Goal: Task Accomplishment & Management: Manage account settings

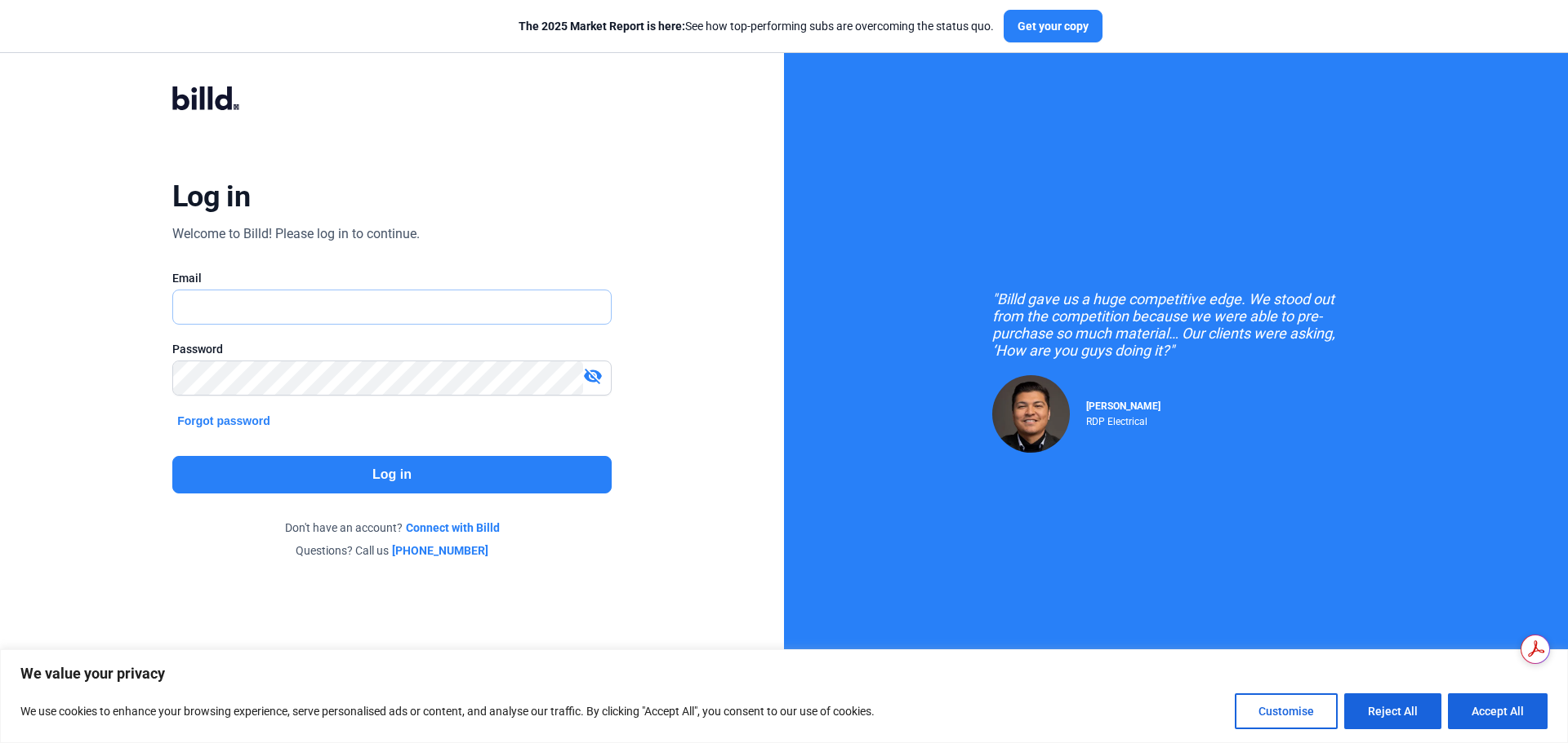
type input "[PERSON_NAME][EMAIL_ADDRESS][DOMAIN_NAME]"
click at [356, 471] on button "Log in" at bounding box center [392, 474] width 439 height 38
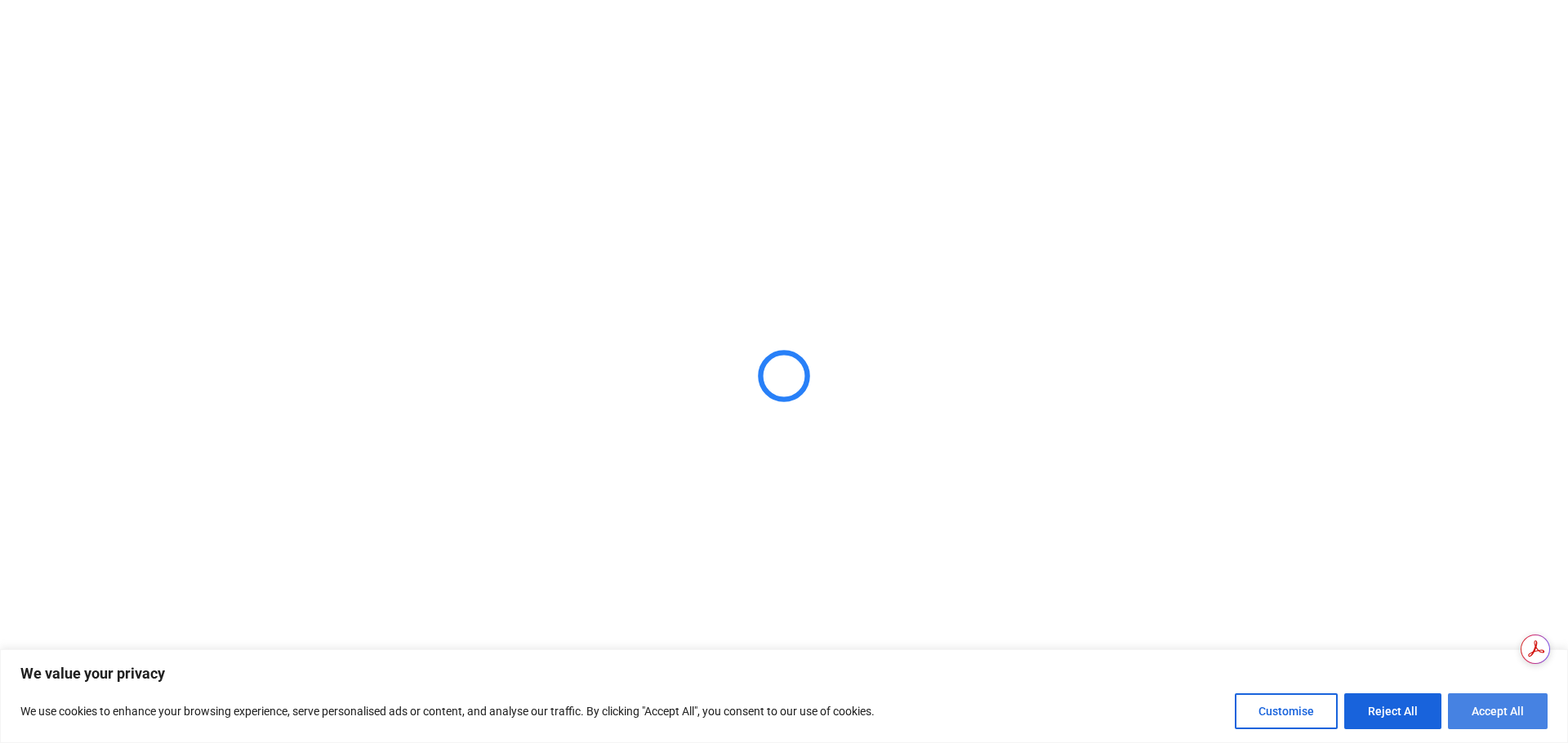
click at [1488, 714] on button "Accept All" at bounding box center [1497, 711] width 99 height 36
checkbox input "true"
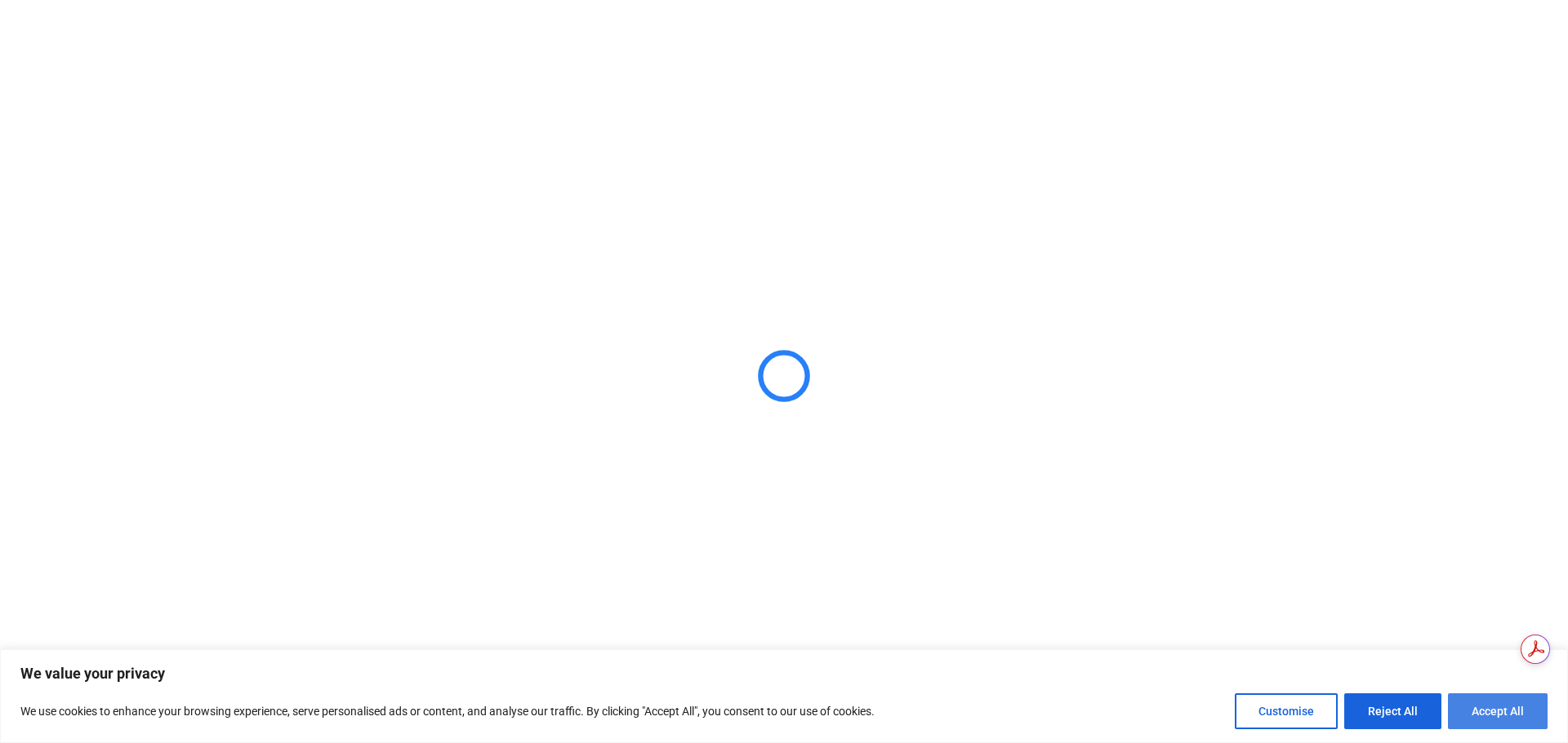
checkbox input "true"
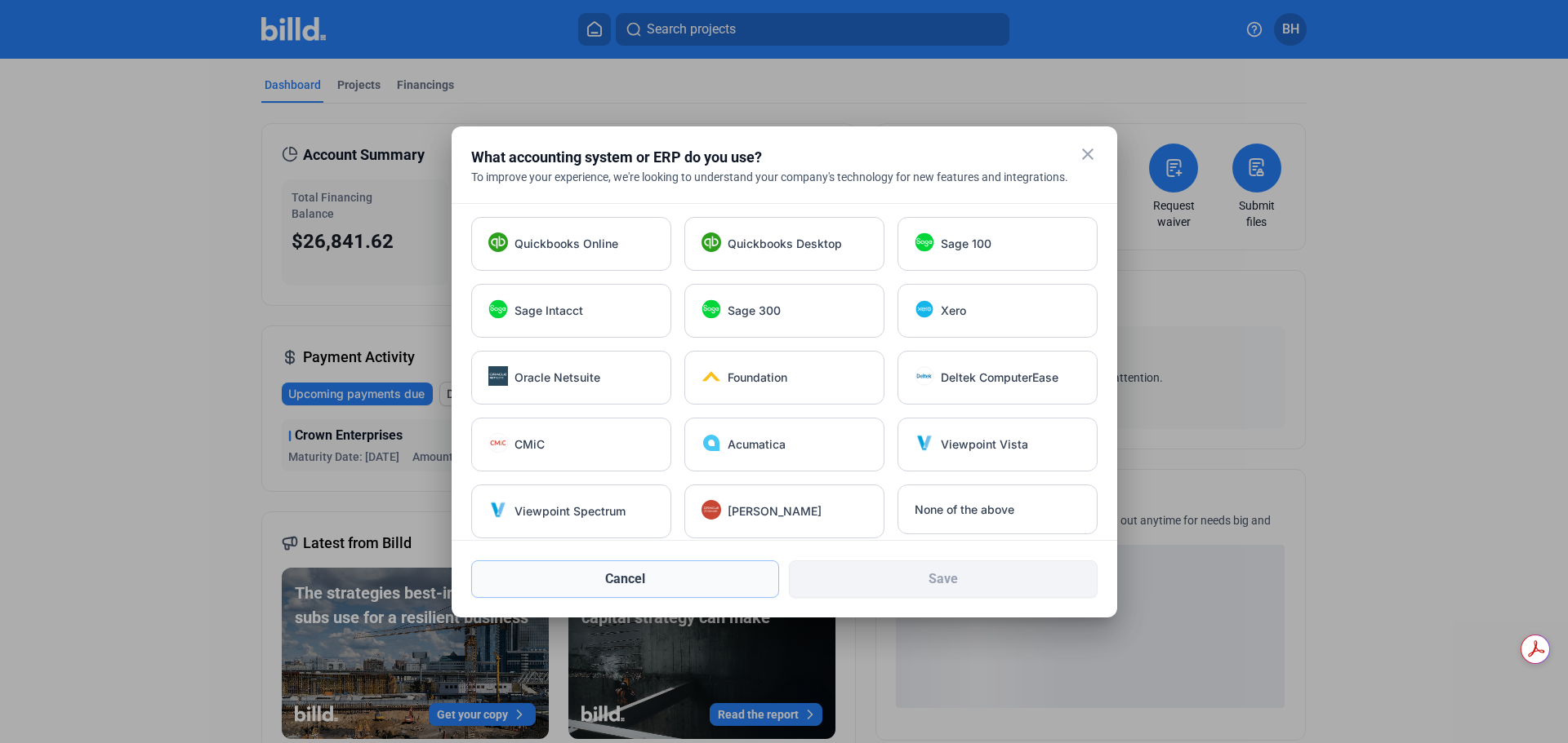
click at [676, 585] on button "Cancel" at bounding box center [625, 579] width 309 height 38
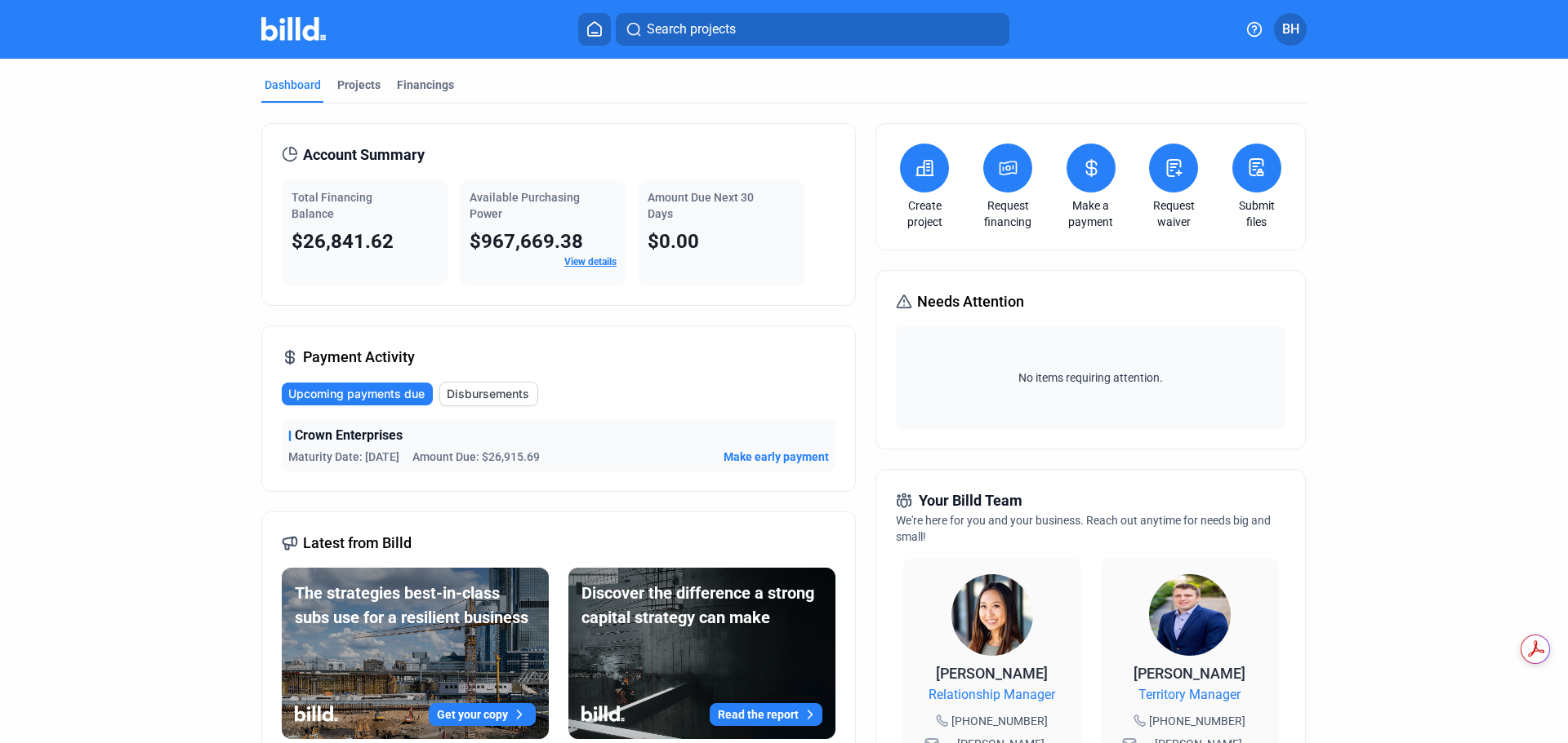
click at [1089, 167] on icon at bounding box center [1091, 168] width 20 height 19
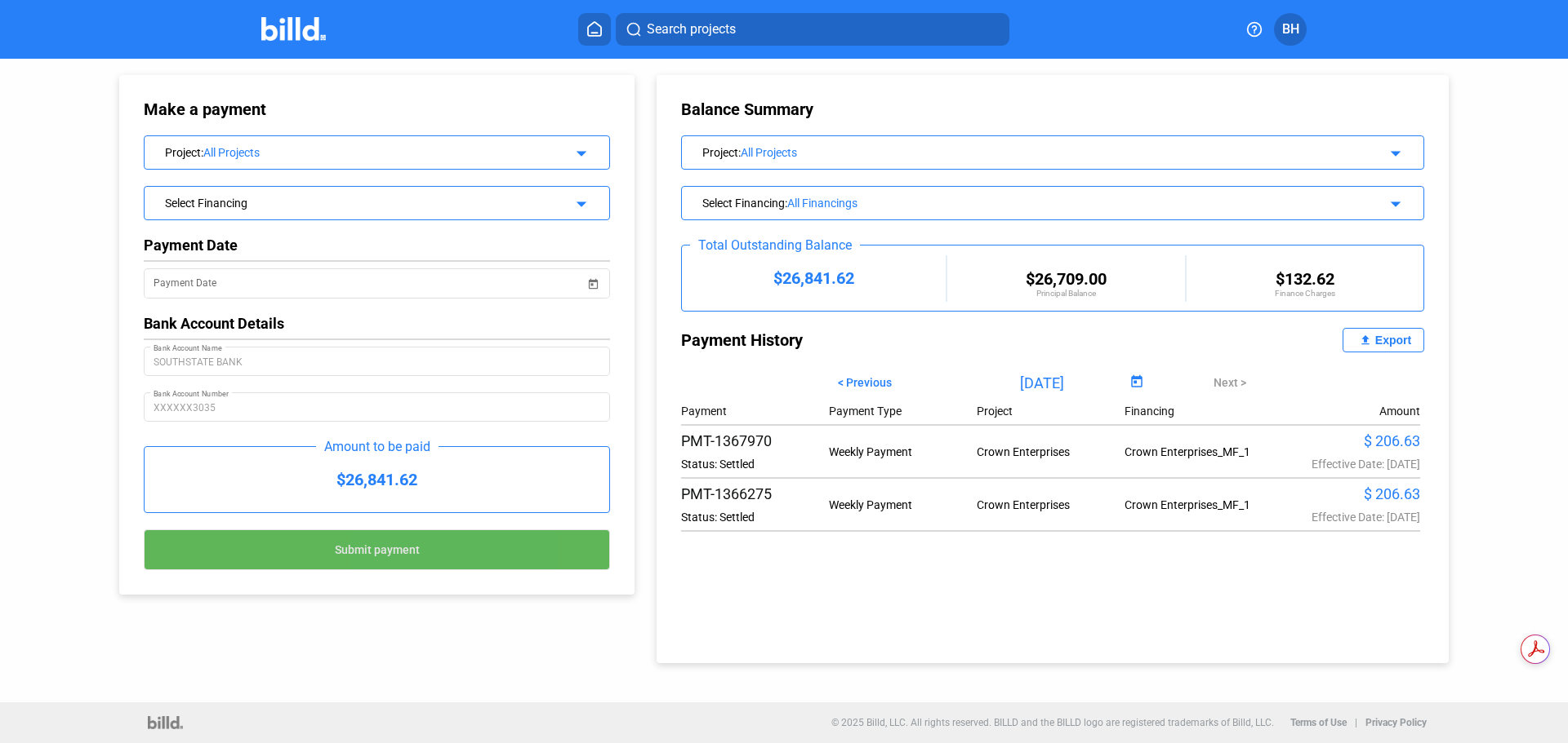
click at [404, 559] on button "Submit payment" at bounding box center [377, 550] width 466 height 41
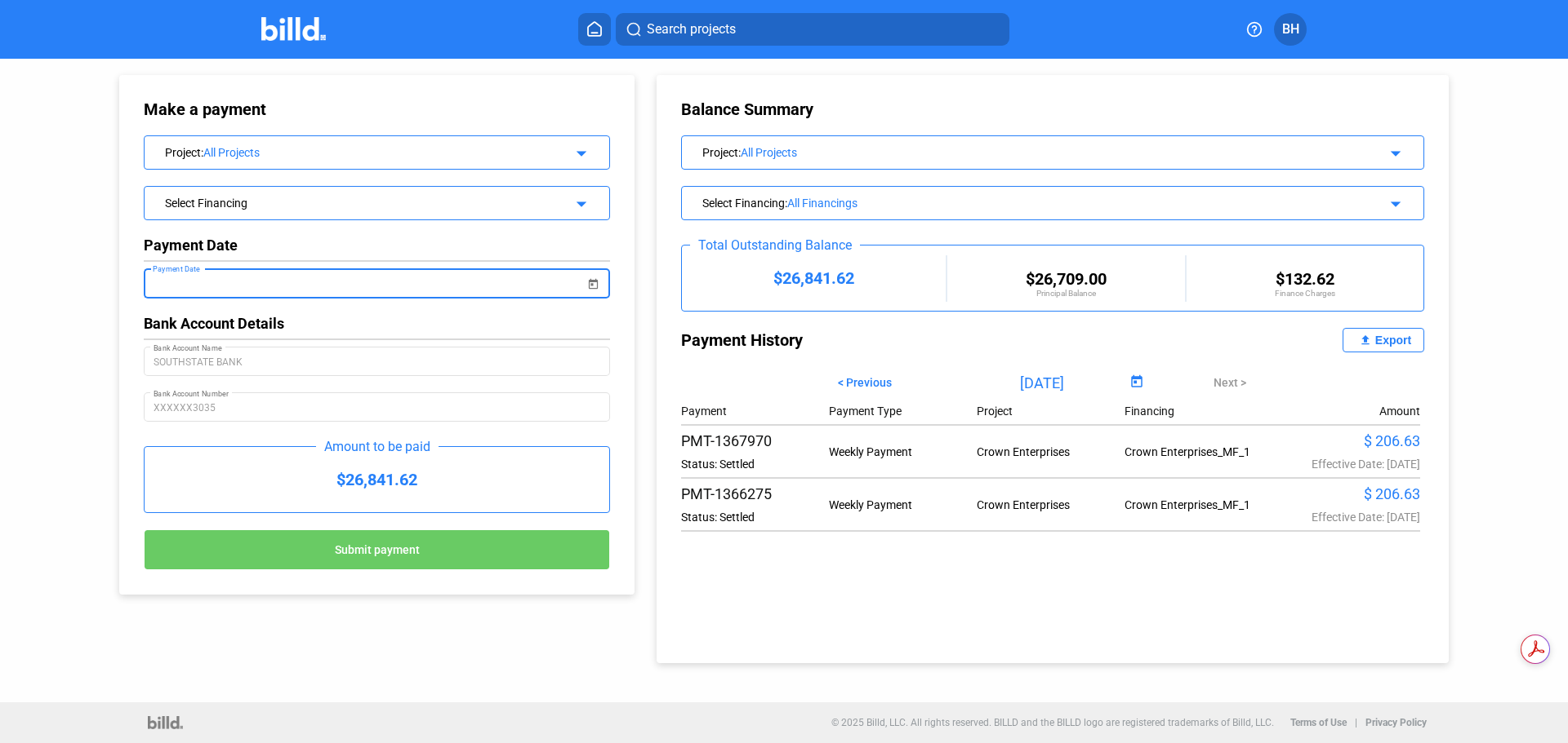
click at [343, 285] on input "Payment Date" at bounding box center [369, 284] width 431 height 19
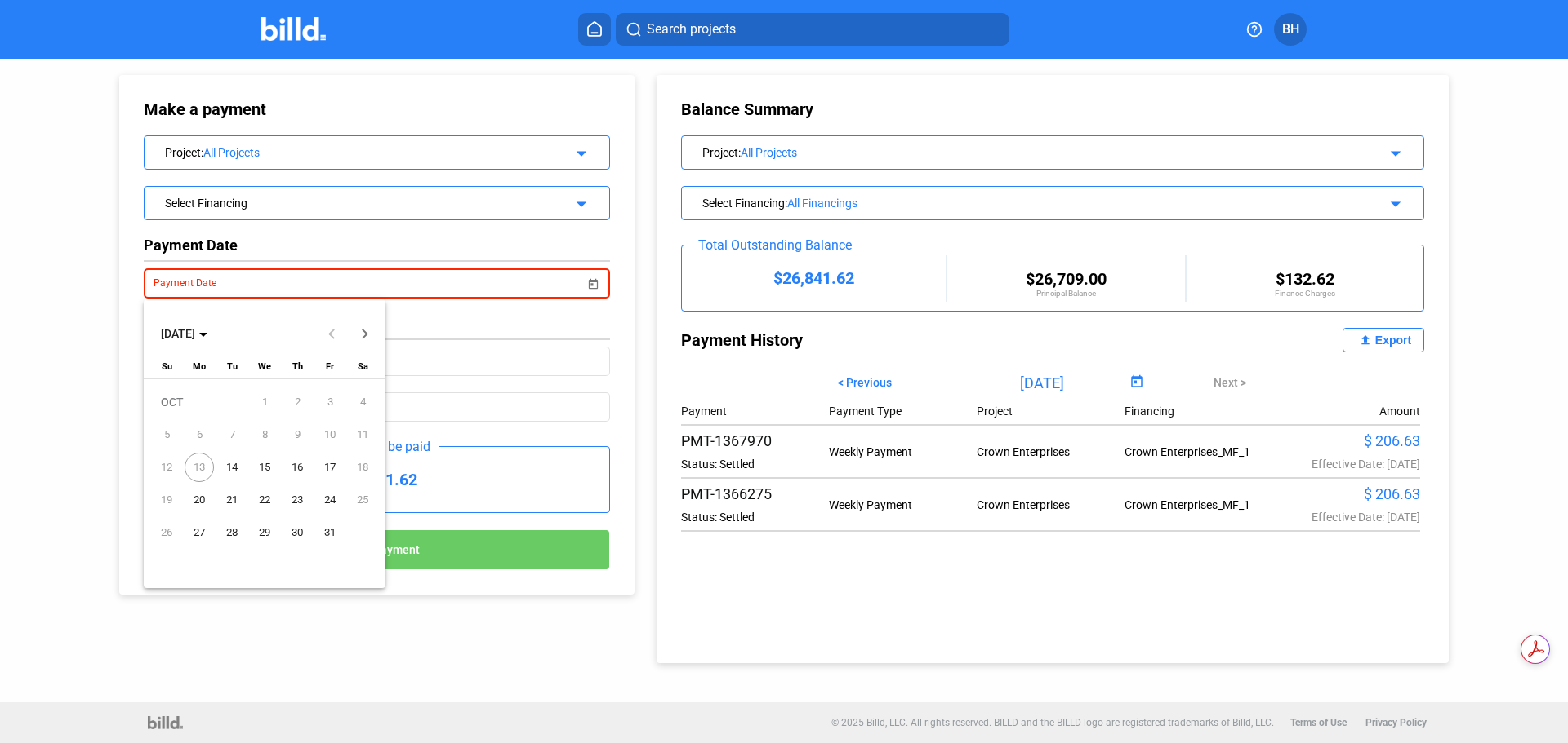
click at [225, 467] on span "14" at bounding box center [232, 468] width 29 height 29
type input "[DATE]"
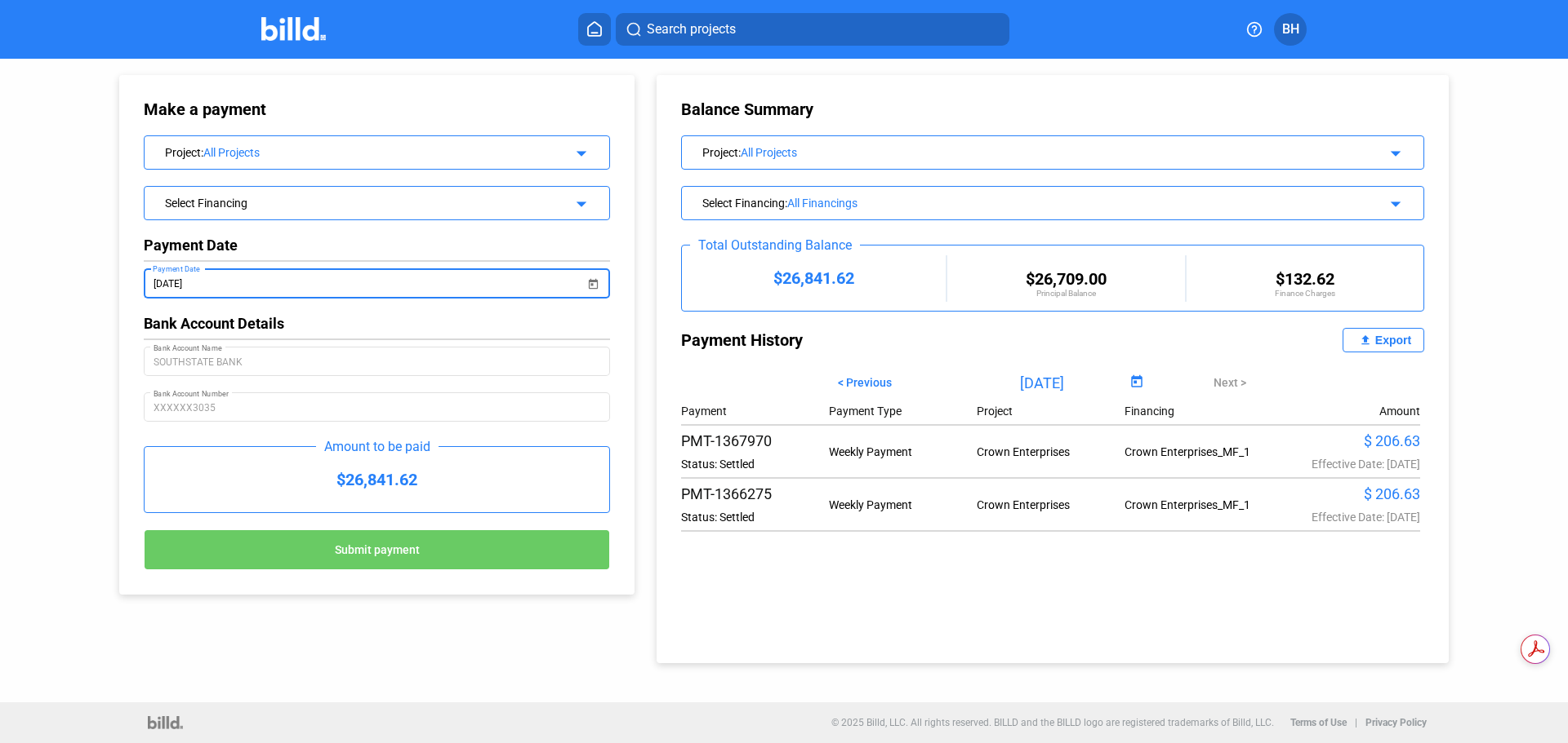
click at [297, 558] on button "Submit payment" at bounding box center [377, 550] width 466 height 41
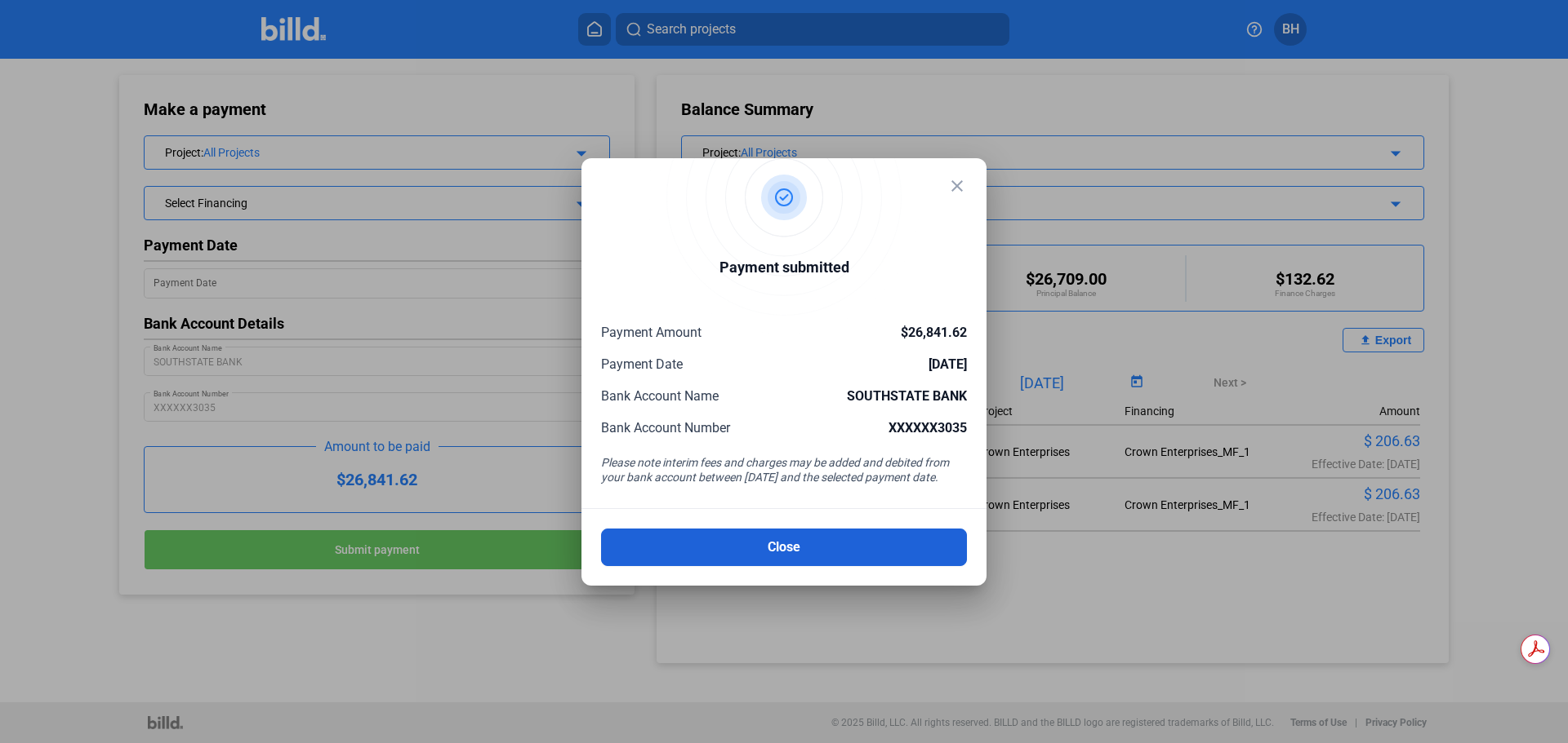
click at [771, 549] on button "Close" at bounding box center [783, 547] width 366 height 38
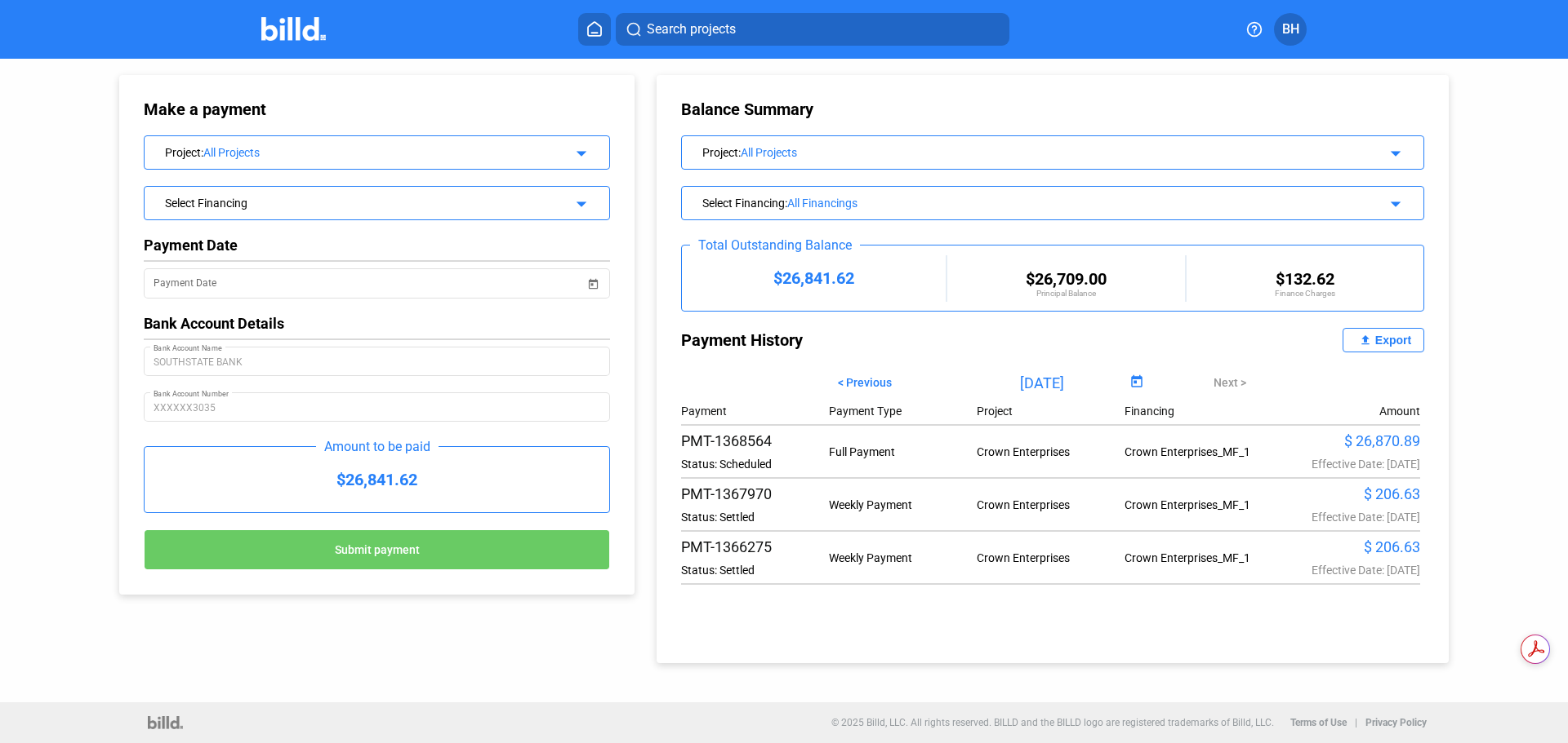
click at [1289, 22] on span "BH" at bounding box center [1290, 29] width 18 height 19
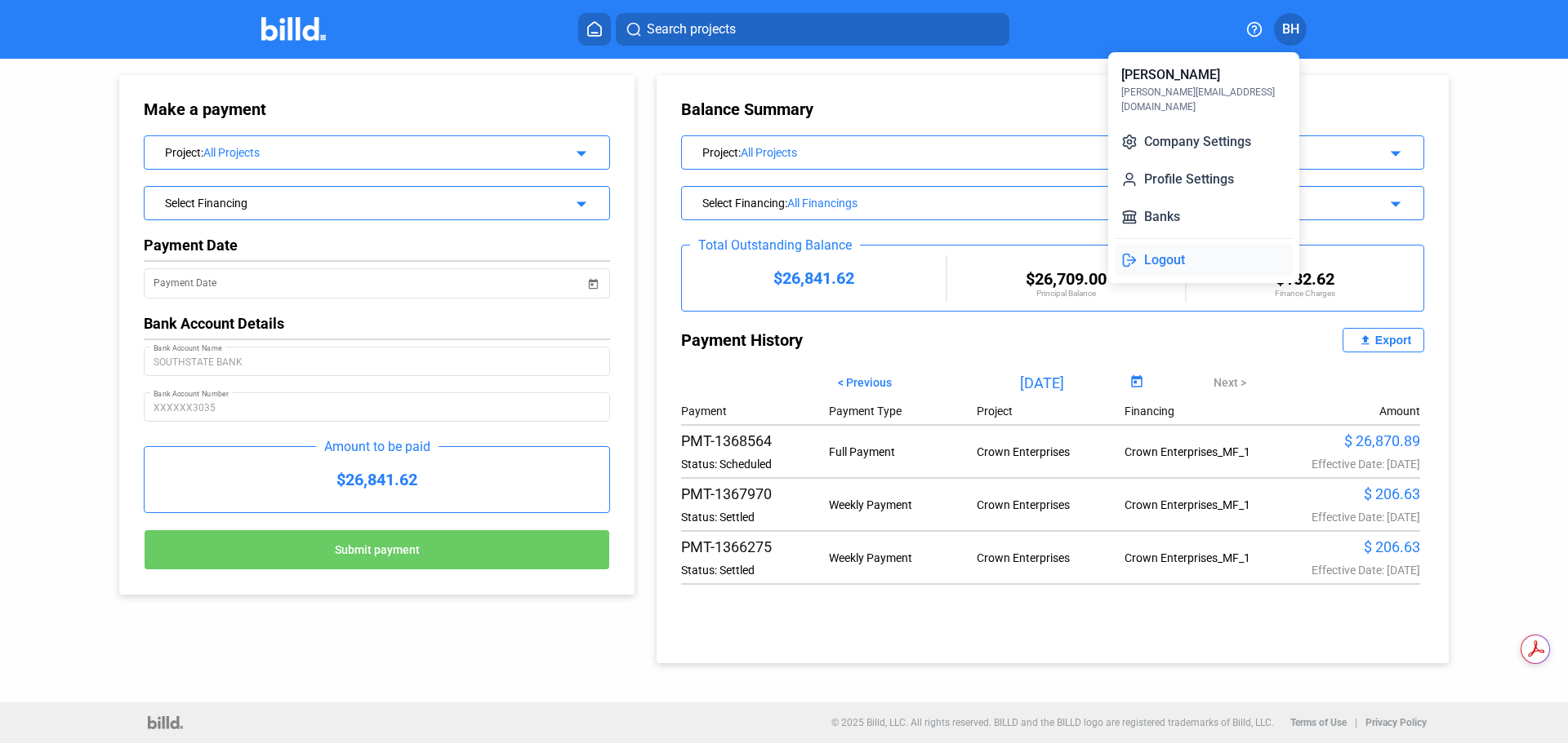
click at [1165, 244] on button "Logout" at bounding box center [1203, 260] width 178 height 32
